Goal: Contribute content

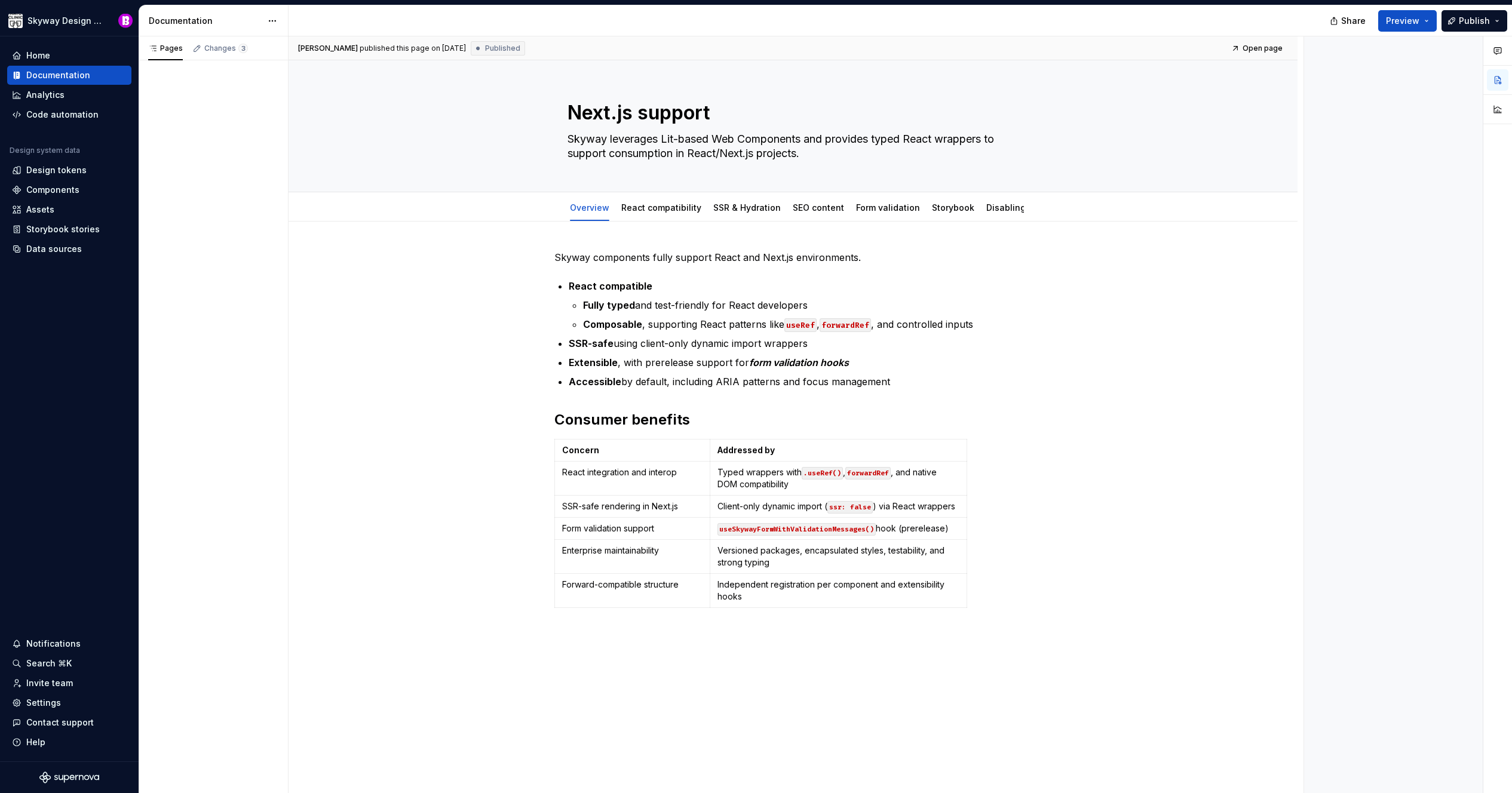
type textarea "*"
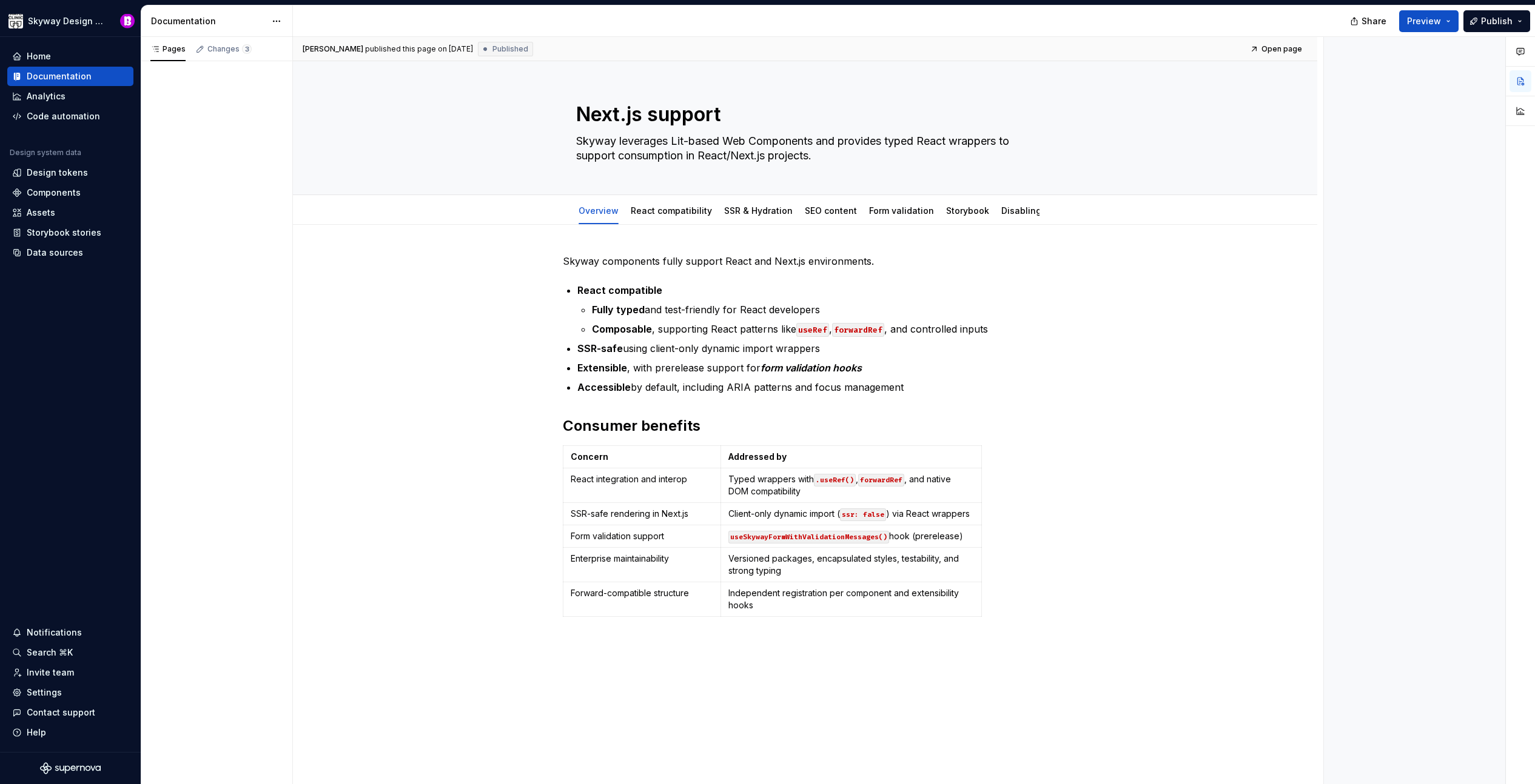
type textarea "*"
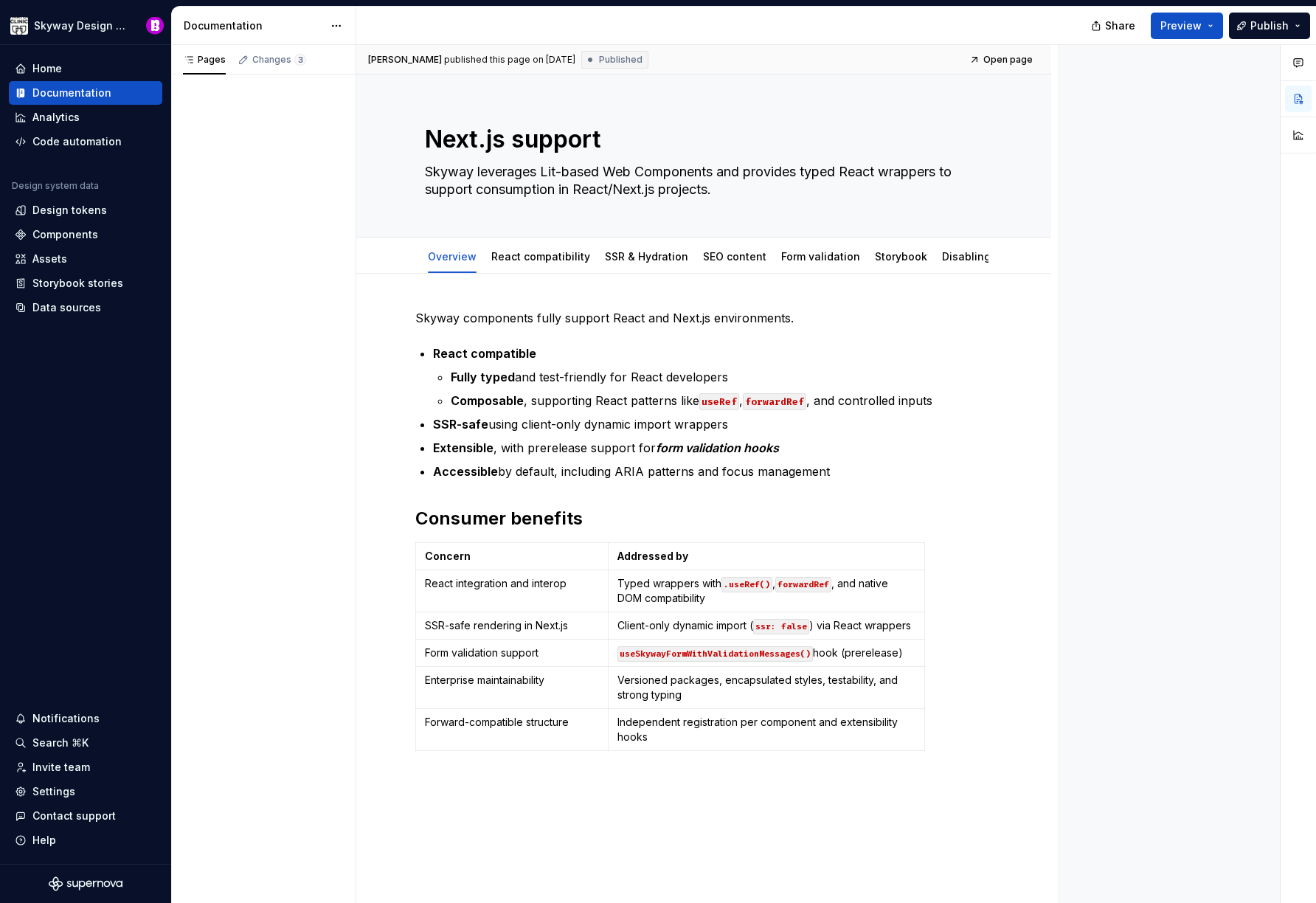
type textarea "*"
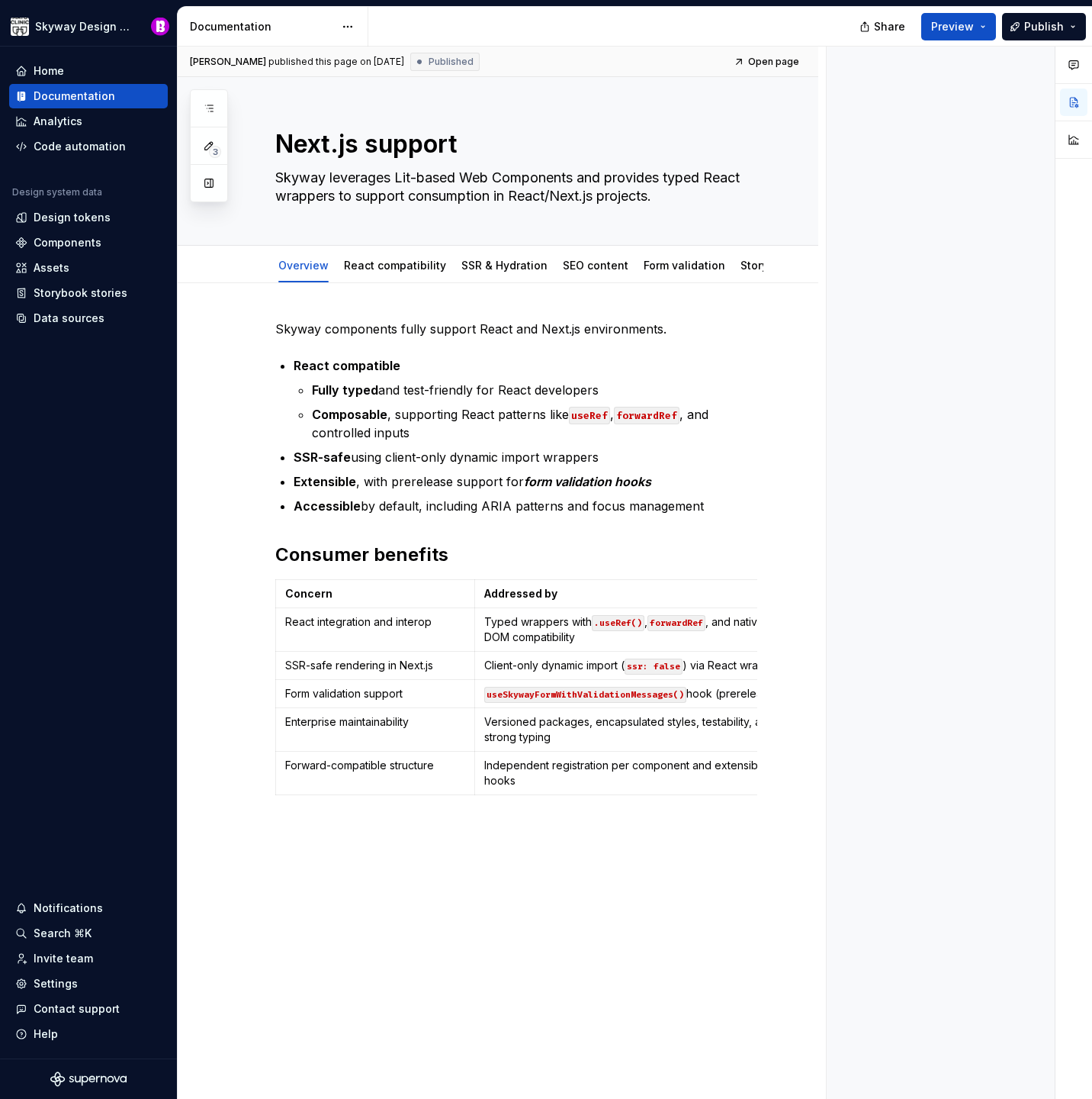
type textarea "*"
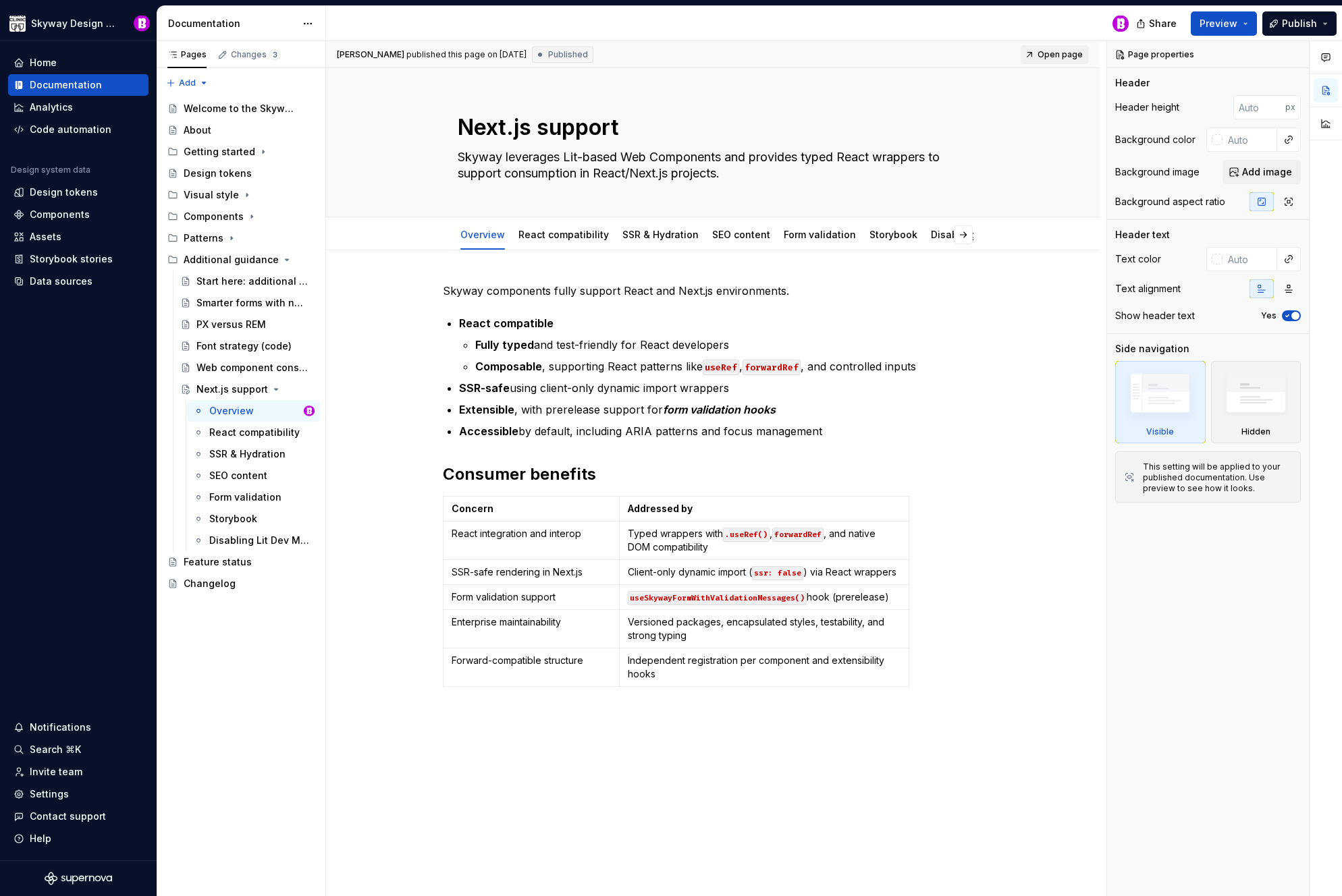
click at [971, 53] on span "Open page" at bounding box center [1059, 55] width 45 height 11
type textarea "*"
